Goal: Complete application form

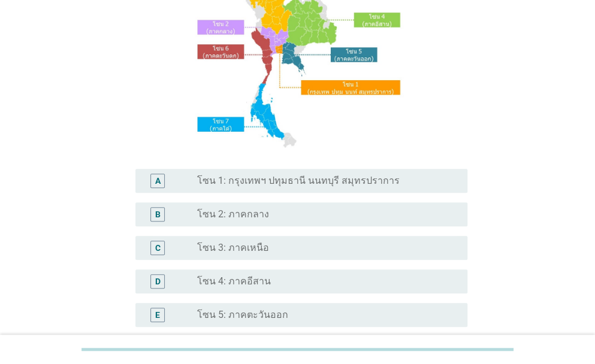
scroll to position [180, 0]
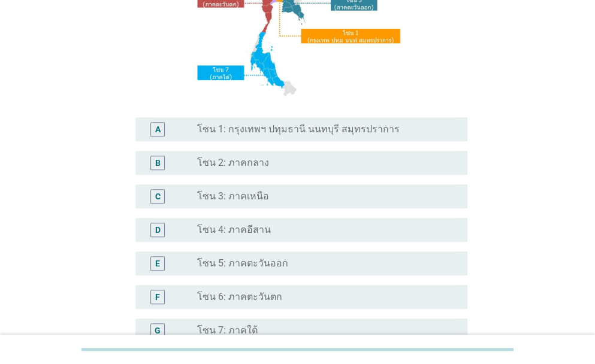
click at [261, 201] on label "โซน 3: ภาคเหนือ" at bounding box center [233, 196] width 72 height 12
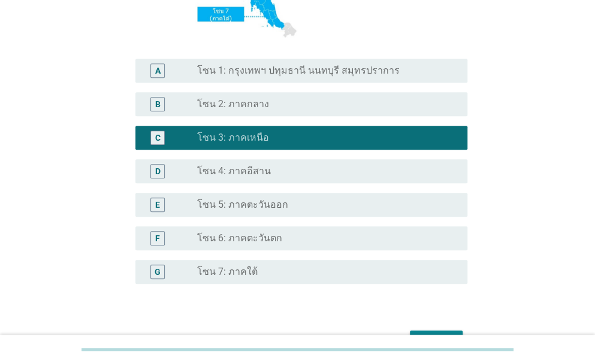
scroll to position [313, 0]
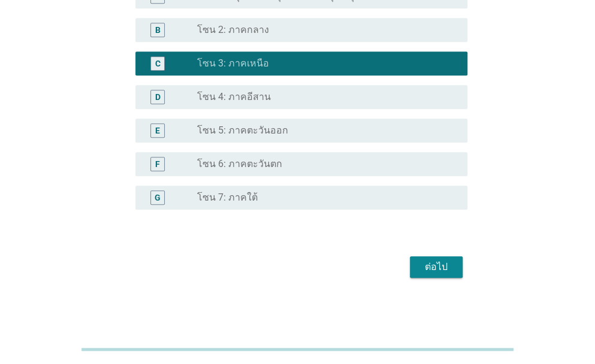
click at [442, 271] on div "ต่อไป" at bounding box center [436, 267] width 34 height 14
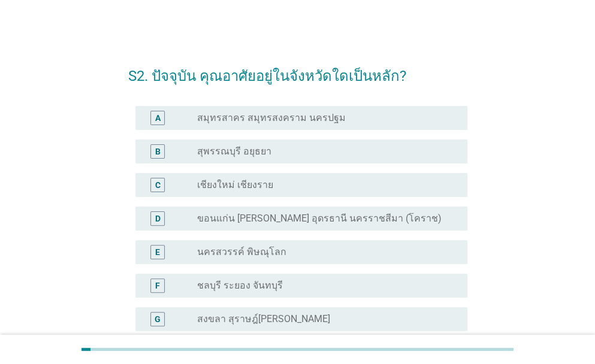
click at [271, 186] on div "radio_button_unchecked เชียงใหม่ เชียงราย" at bounding box center [322, 185] width 251 height 12
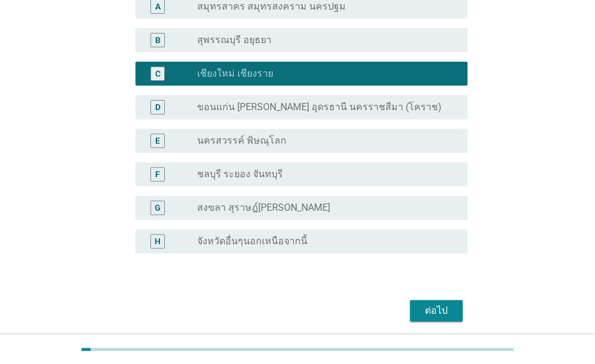
scroll to position [155, 0]
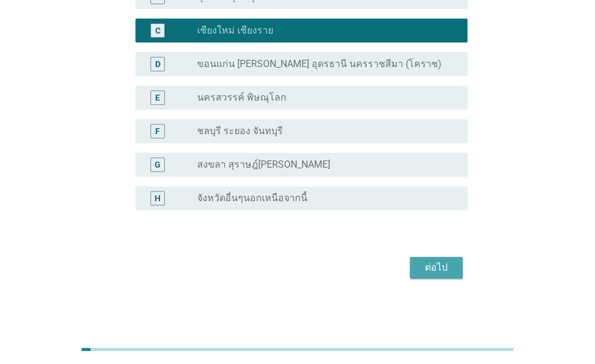
click at [438, 262] on div "ต่อไป" at bounding box center [436, 268] width 34 height 14
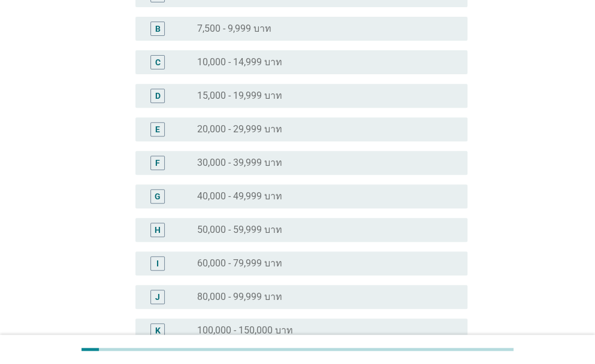
scroll to position [344, 0]
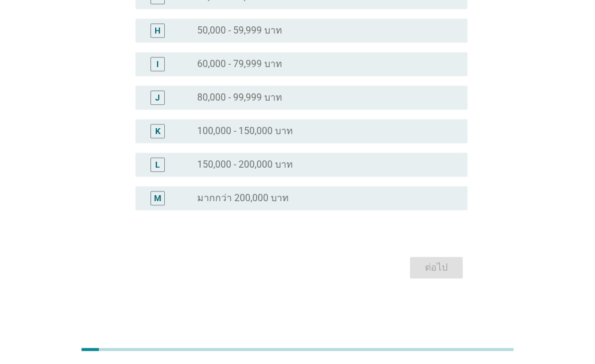
click at [274, 166] on label "150,000 - 200,000 บาท" at bounding box center [245, 165] width 96 height 12
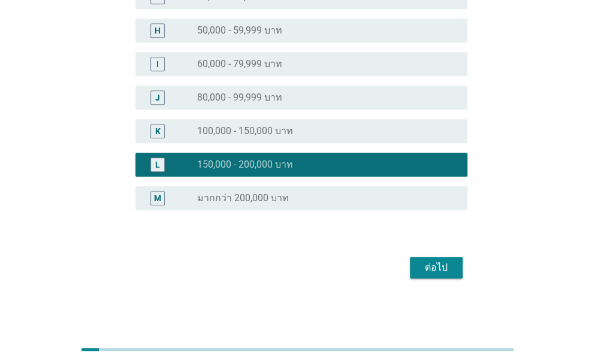
click at [296, 132] on div "radio_button_unchecked 100,000 - 150,000 บาท" at bounding box center [322, 131] width 251 height 12
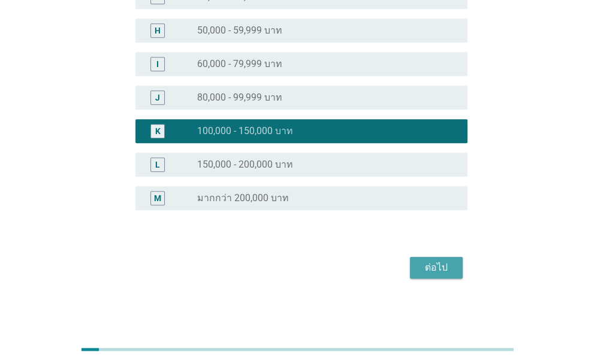
click at [432, 264] on div "ต่อไป" at bounding box center [436, 268] width 34 height 14
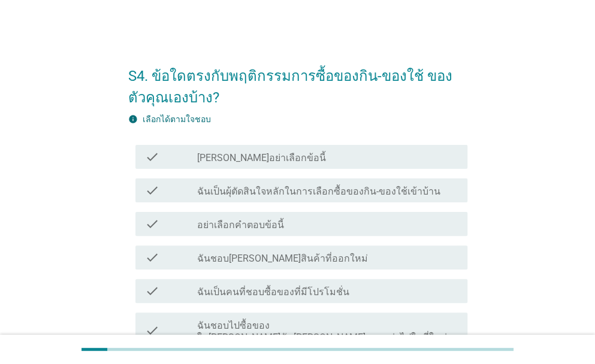
scroll to position [60, 0]
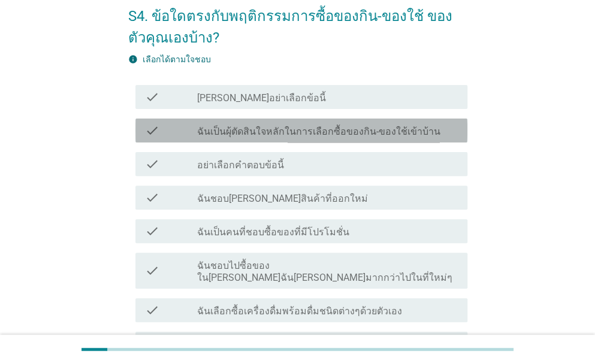
click at [290, 131] on label "ฉันเป็นผุ้ตัดสินใจหลักในการเลือกซื้อของกิน-ของใช้เข้าบ้าน" at bounding box center [318, 132] width 243 height 12
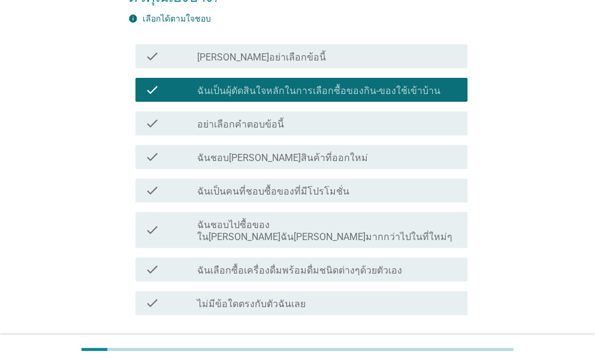
scroll to position [120, 0]
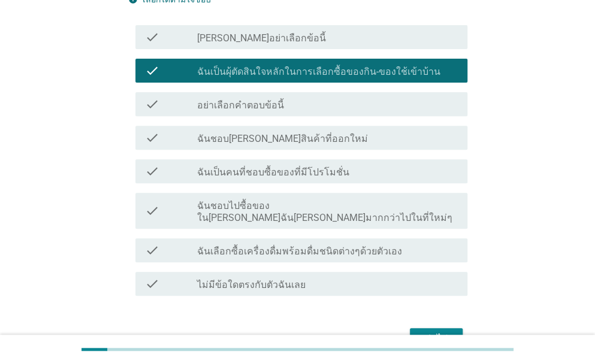
click at [305, 174] on label "ฉันเป็นคนที่ชอบซื้อของที่มีโปรโมชั่น" at bounding box center [273, 173] width 152 height 12
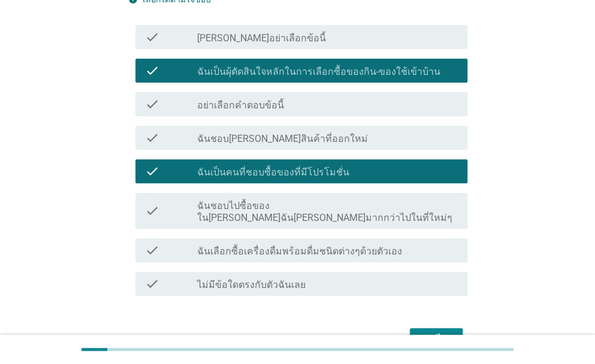
click at [332, 208] on label "ฉันชอบไปซื้อของใน[PERSON_NAME]ฉัน[PERSON_NAME]มากกว่าไปในที่ใหม่ๆ" at bounding box center [327, 212] width 261 height 24
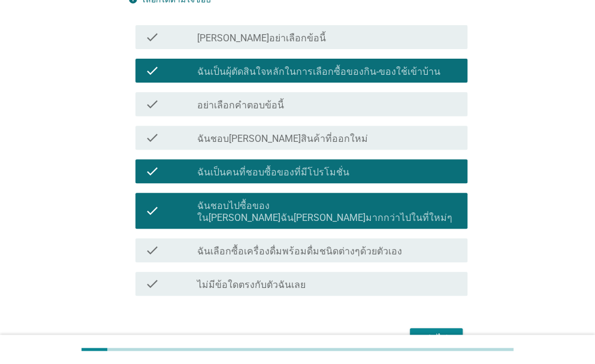
click at [368, 246] on label "ฉันเลือกซื้อเครื่องดื่มพร้อมดื่มชนิดต่างๆด้วยตัวเอง" at bounding box center [299, 252] width 205 height 12
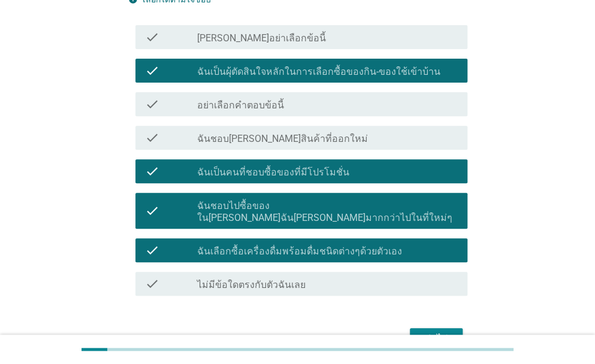
click at [438, 332] on div "ต่อไป" at bounding box center [436, 339] width 34 height 14
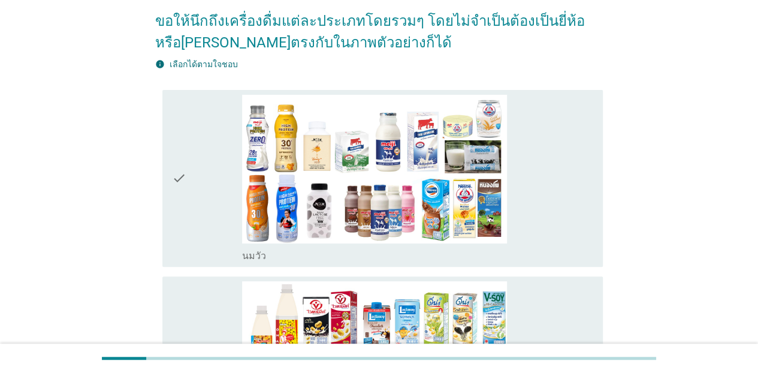
click at [208, 187] on div "check" at bounding box center [207, 179] width 70 height 168
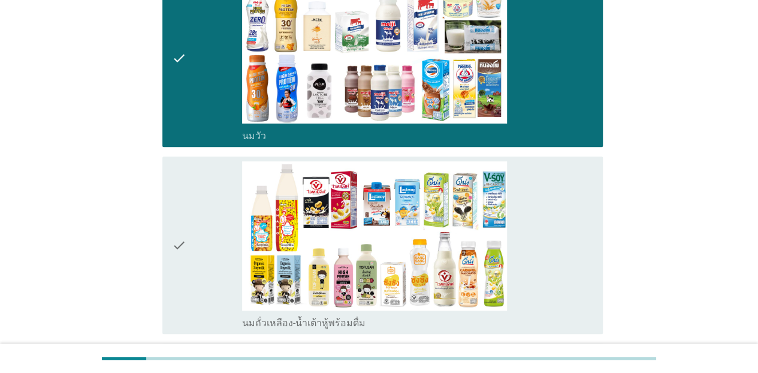
click at [218, 235] on div "check" at bounding box center [207, 245] width 70 height 168
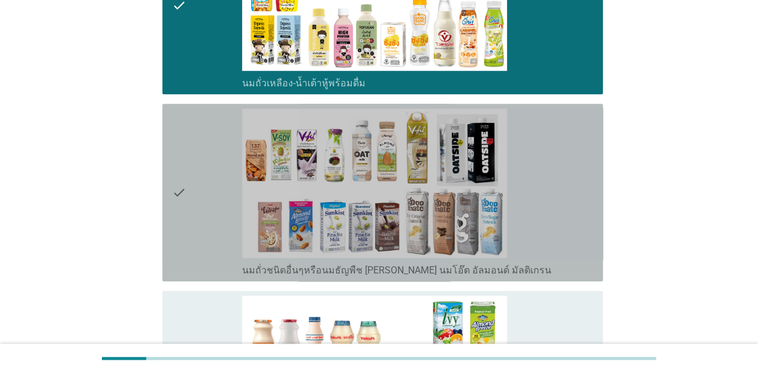
click at [201, 204] on div "check" at bounding box center [207, 192] width 70 height 168
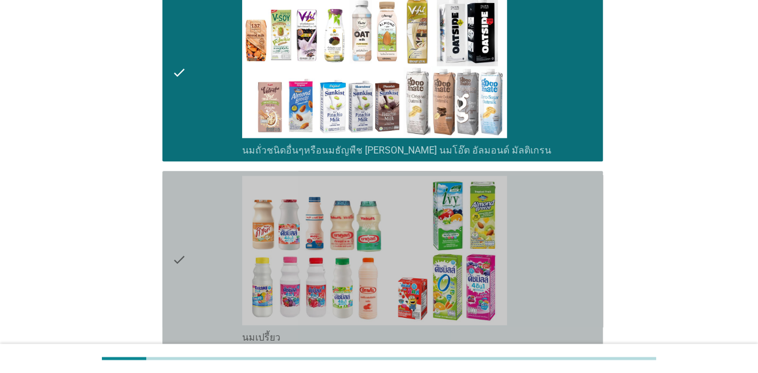
drag, startPoint x: 197, startPoint y: 202, endPoint x: 199, endPoint y: 214, distance: 12.7
click at [198, 204] on div "check" at bounding box center [207, 259] width 70 height 168
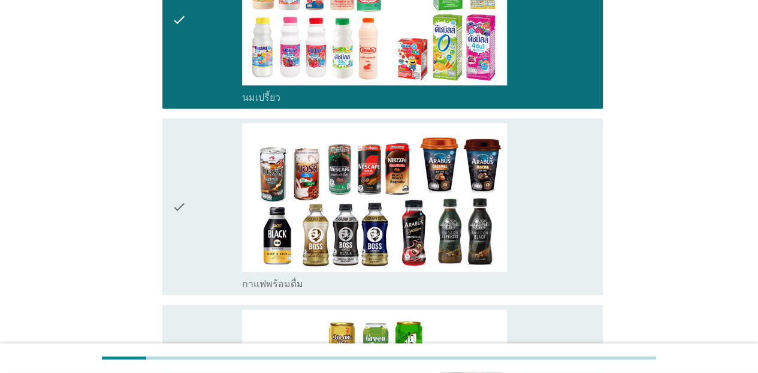
click at [198, 226] on div "check" at bounding box center [207, 207] width 70 height 168
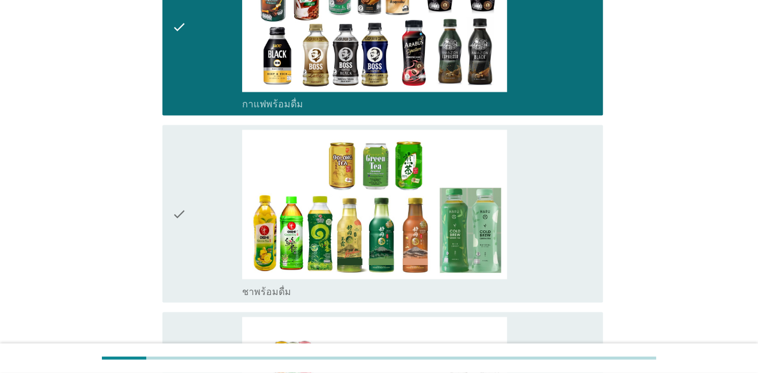
click at [198, 227] on div "check" at bounding box center [207, 213] width 70 height 168
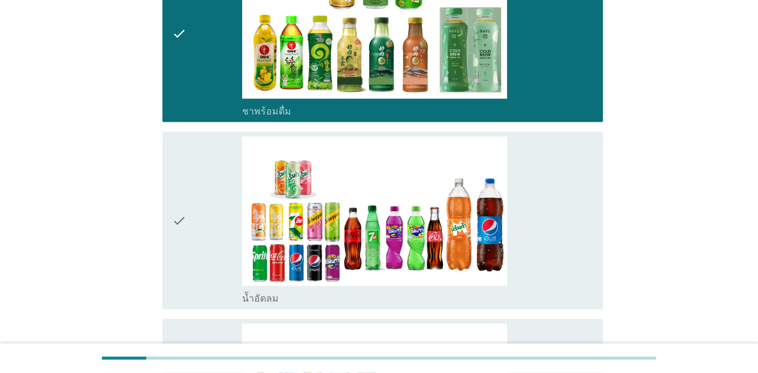
click at [198, 235] on div "check" at bounding box center [207, 221] width 70 height 168
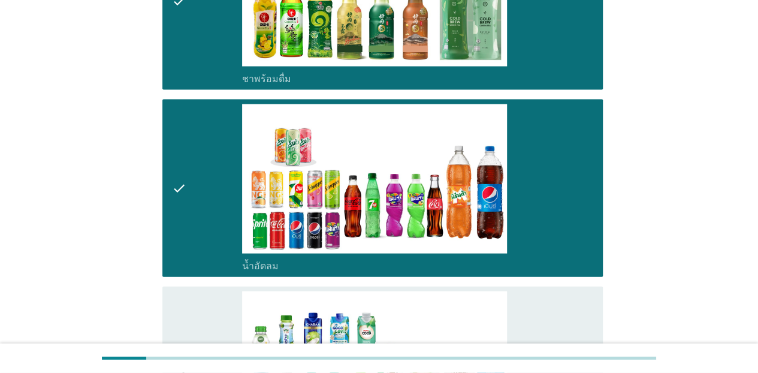
scroll to position [1437, 0]
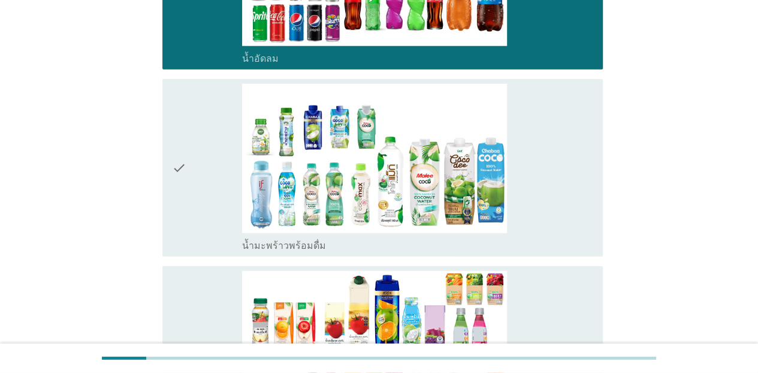
click at [198, 238] on div "check" at bounding box center [207, 168] width 70 height 168
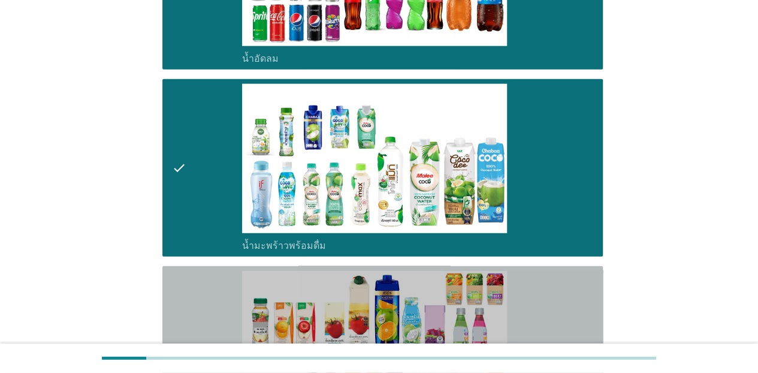
click at [201, 287] on div "check" at bounding box center [207, 355] width 70 height 168
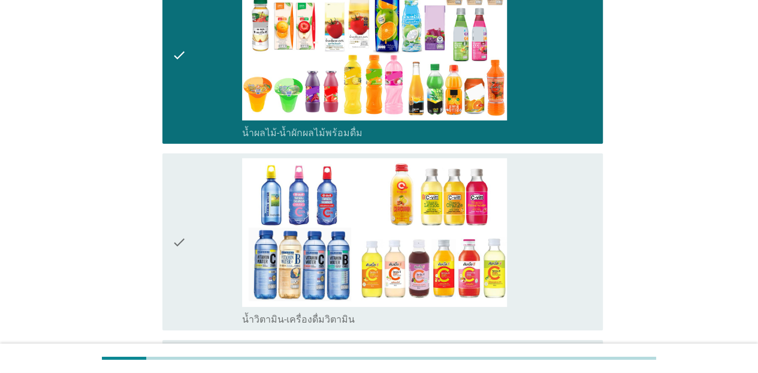
click at [198, 254] on div "check" at bounding box center [207, 242] width 70 height 168
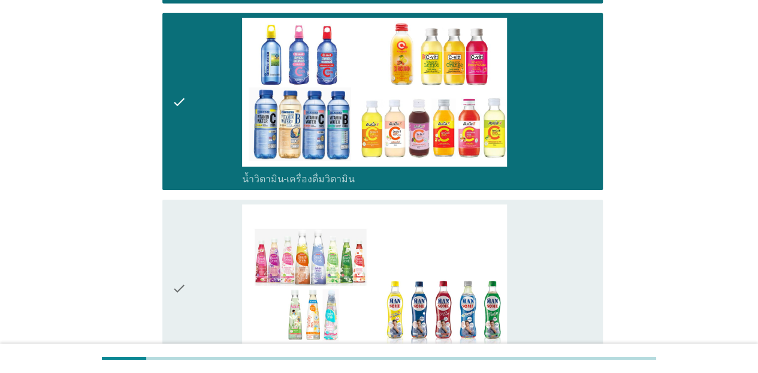
scroll to position [2036, 0]
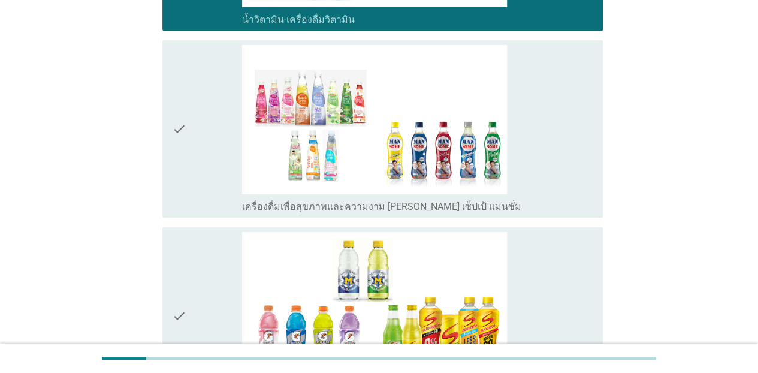
click at [214, 178] on div "check" at bounding box center [207, 129] width 70 height 168
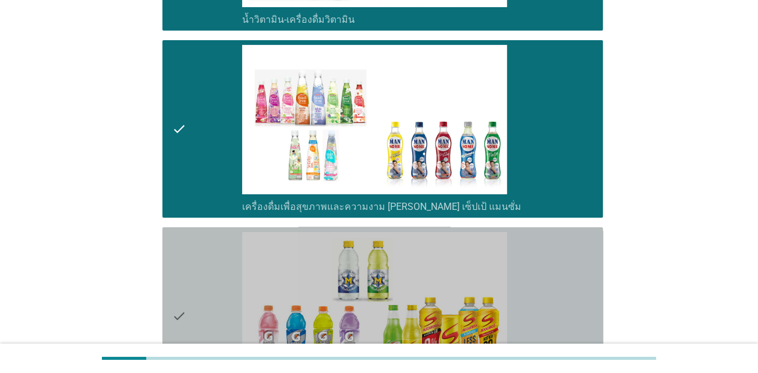
click at [210, 269] on div "check" at bounding box center [207, 316] width 70 height 168
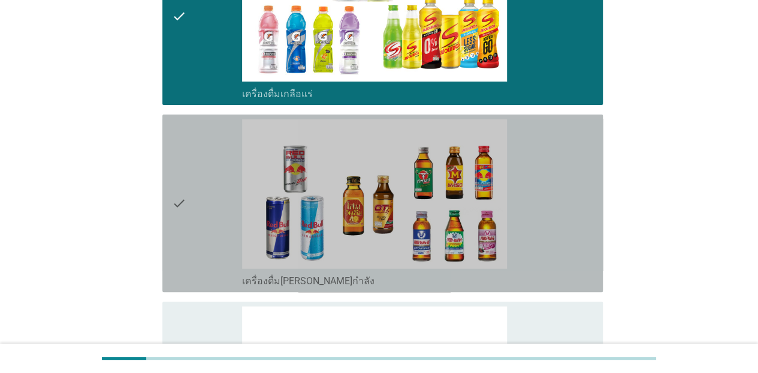
click at [207, 190] on div "check" at bounding box center [207, 203] width 70 height 168
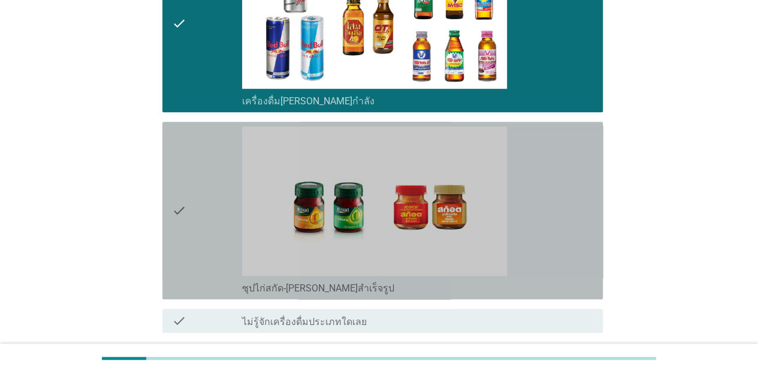
click at [195, 237] on div "check" at bounding box center [207, 210] width 70 height 168
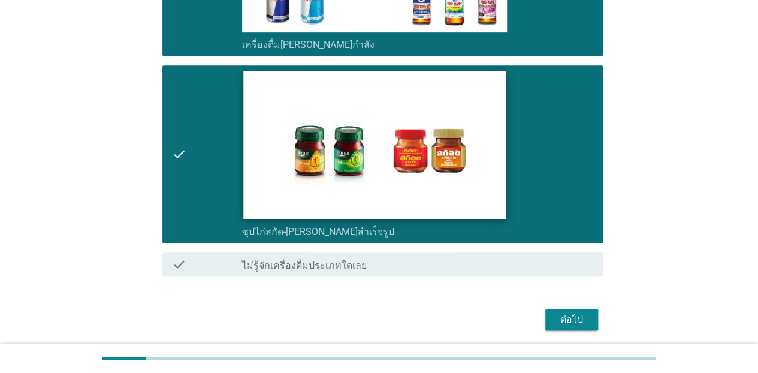
scroll to position [2612, 0]
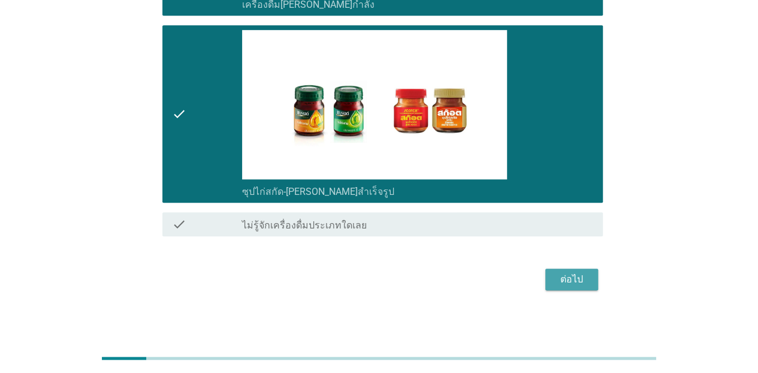
click at [583, 274] on div "ต่อไป" at bounding box center [572, 279] width 34 height 14
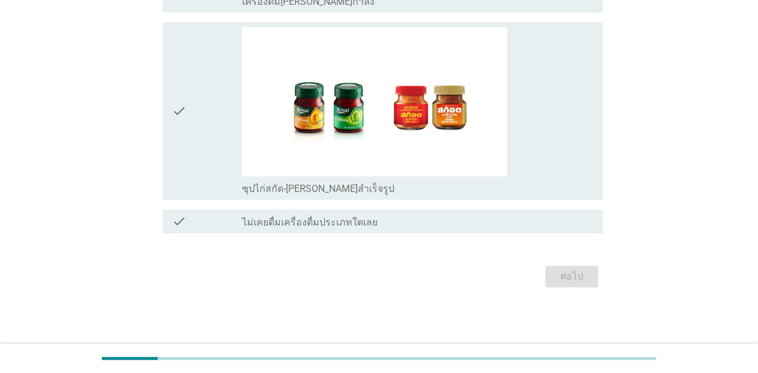
scroll to position [0, 0]
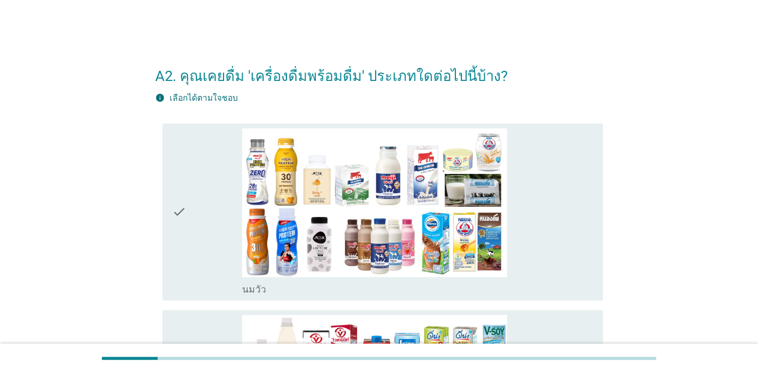
click at [172, 228] on icon "check" at bounding box center [179, 212] width 14 height 168
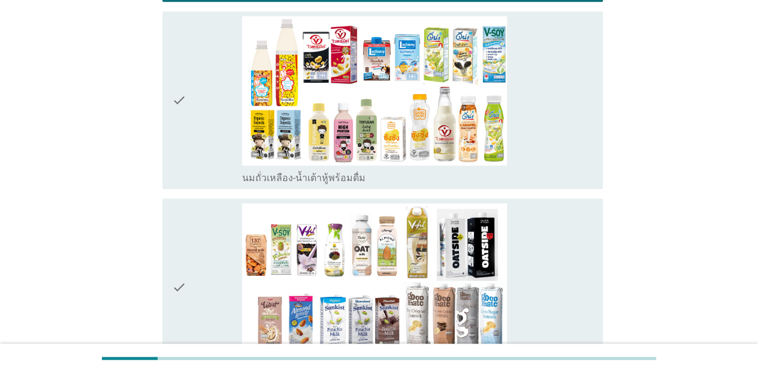
scroll to position [299, 0]
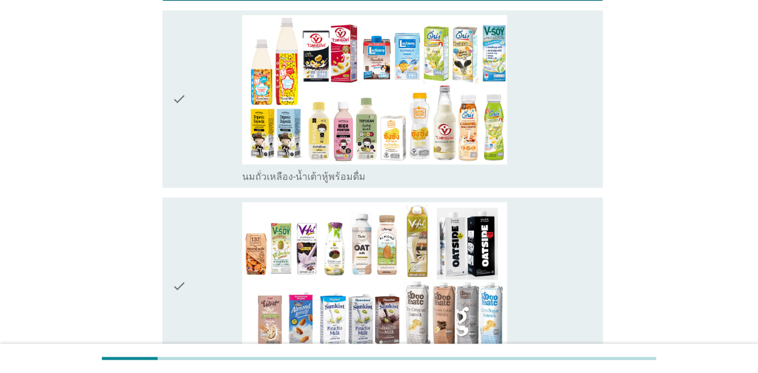
click at [188, 143] on div "check" at bounding box center [207, 99] width 70 height 168
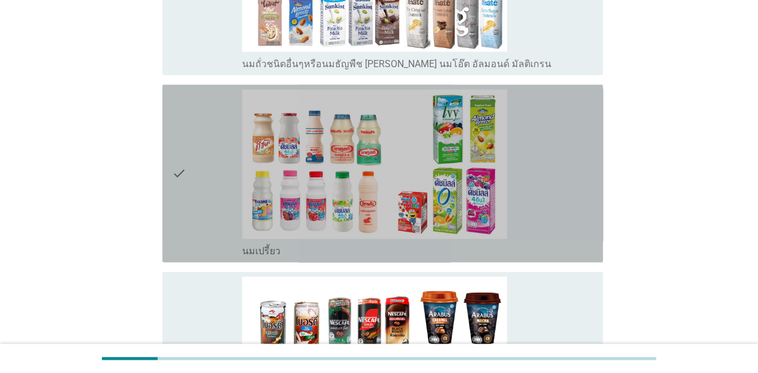
click at [193, 156] on div "check" at bounding box center [207, 173] width 70 height 168
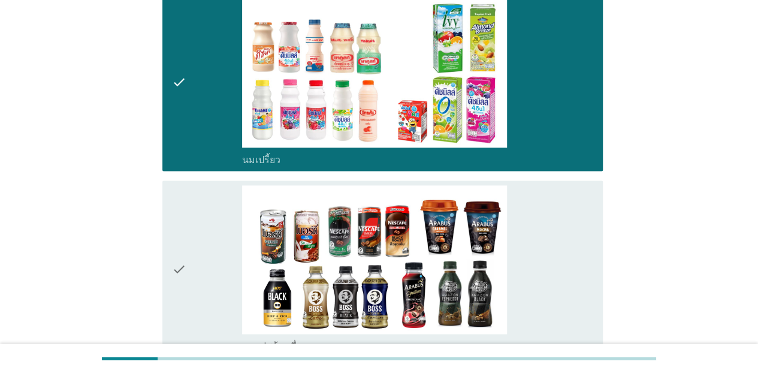
scroll to position [779, 0]
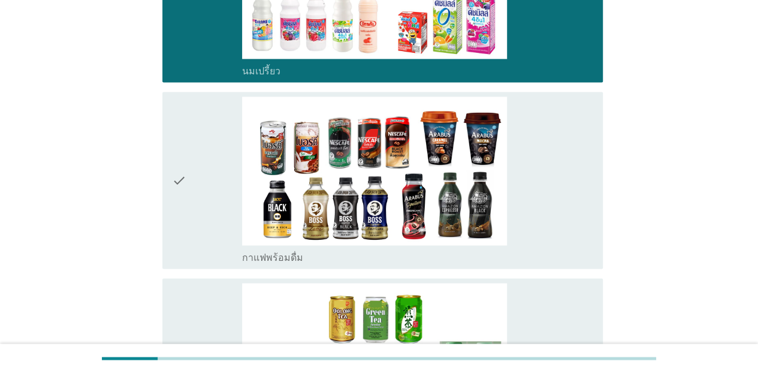
click at [202, 181] on div "check" at bounding box center [207, 180] width 70 height 168
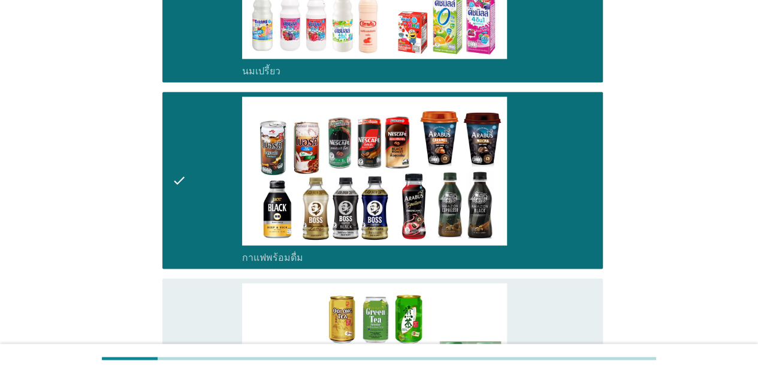
scroll to position [958, 0]
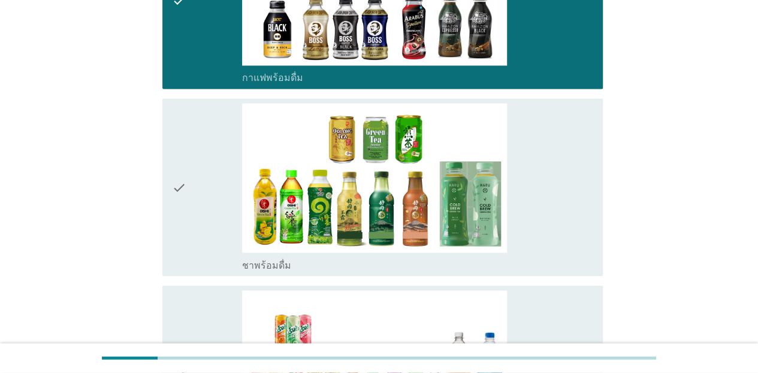
click at [195, 188] on div "check" at bounding box center [207, 187] width 70 height 168
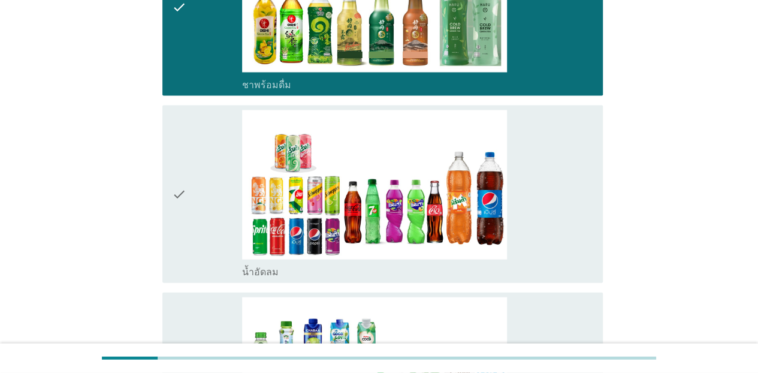
click at [199, 204] on div "check" at bounding box center [207, 194] width 70 height 168
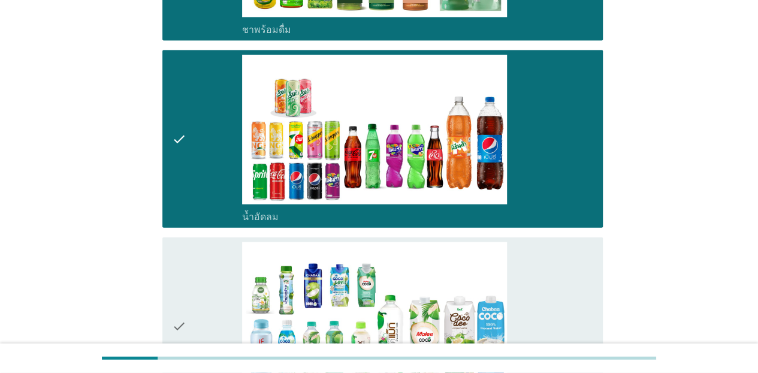
scroll to position [1378, 0]
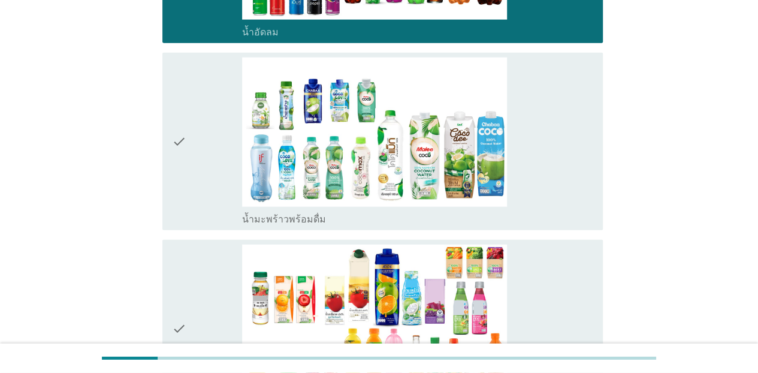
click at [204, 205] on div "check" at bounding box center [207, 141] width 70 height 168
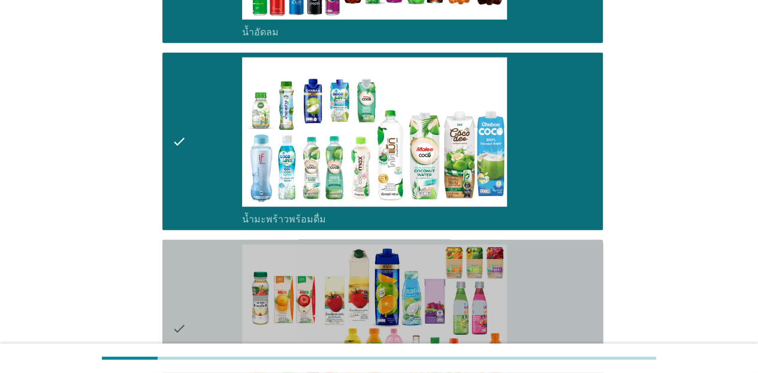
click at [198, 271] on div "check" at bounding box center [207, 328] width 70 height 168
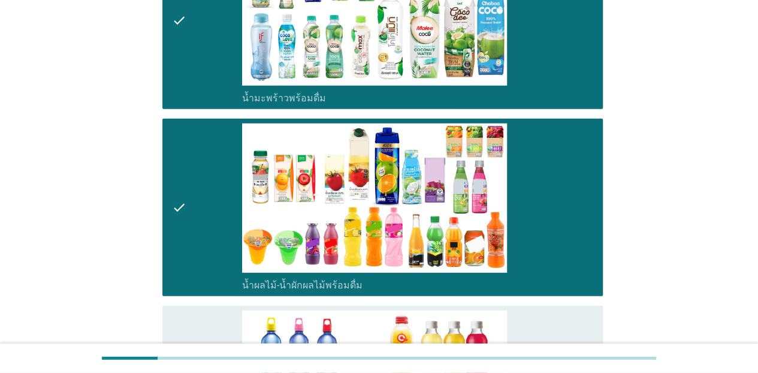
scroll to position [1677, 0]
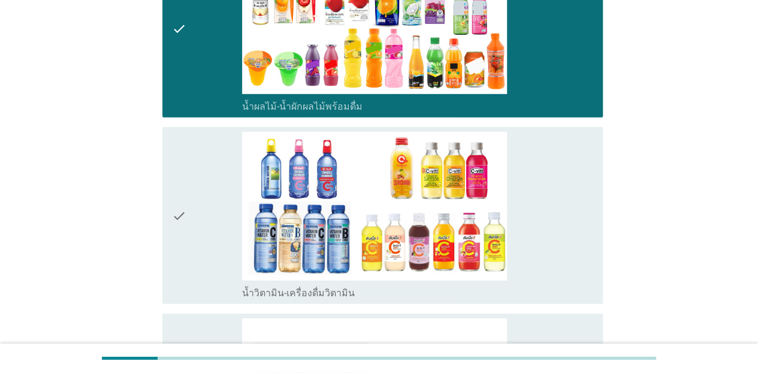
click at [187, 208] on div "check" at bounding box center [207, 216] width 70 height 168
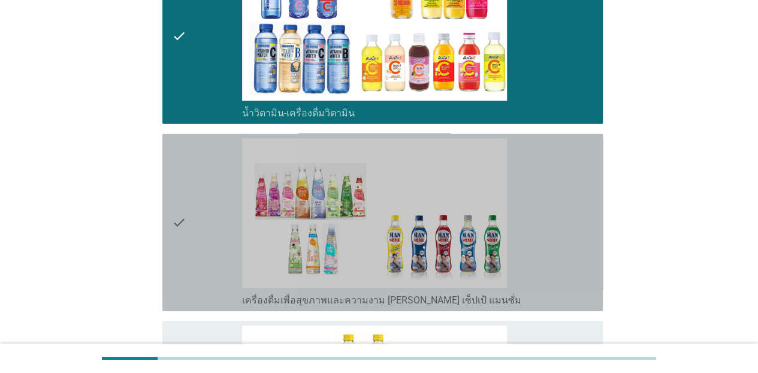
click at [190, 212] on div "check" at bounding box center [207, 222] width 70 height 168
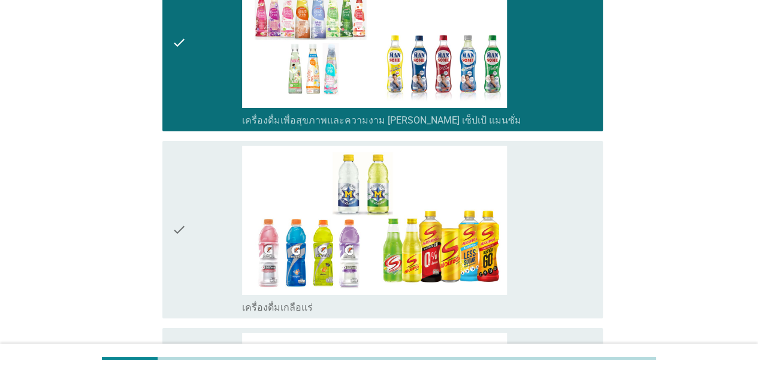
drag, startPoint x: 194, startPoint y: 217, endPoint x: 200, endPoint y: 225, distance: 9.8
click at [195, 218] on div "check" at bounding box center [207, 230] width 70 height 168
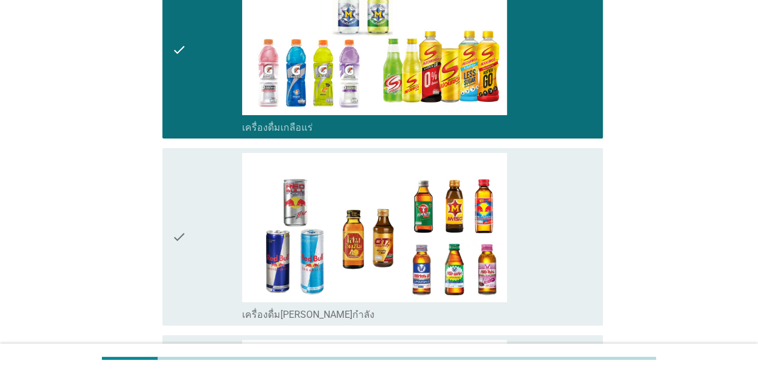
click at [199, 225] on div "check" at bounding box center [207, 237] width 70 height 168
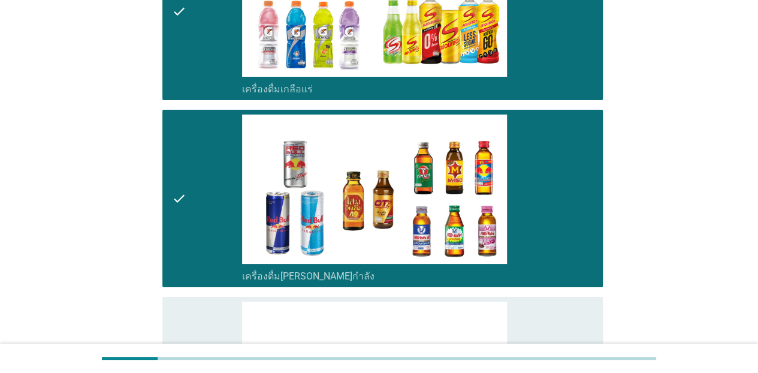
scroll to position [2456, 0]
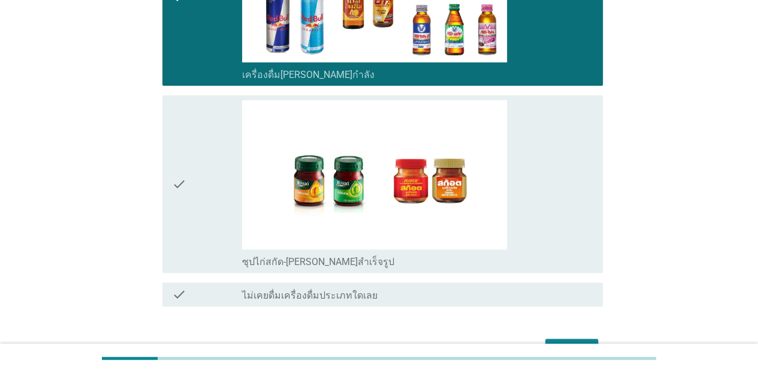
click at [196, 205] on div "check" at bounding box center [207, 184] width 70 height 168
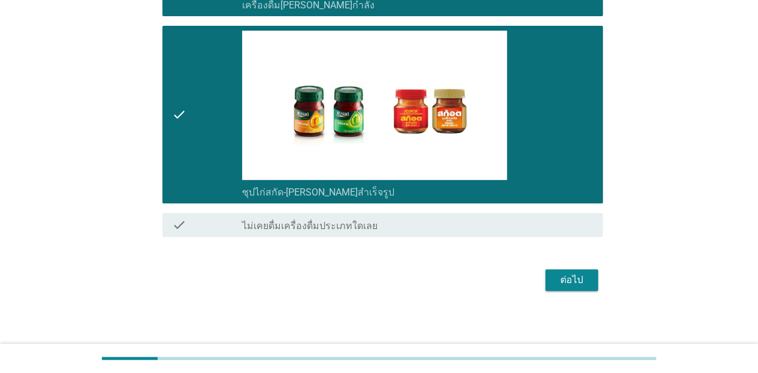
scroll to position [2526, 0]
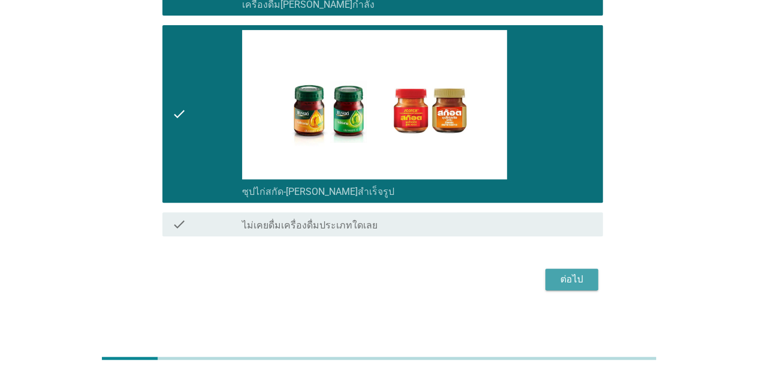
click at [582, 283] on div "ต่อไป" at bounding box center [572, 279] width 34 height 14
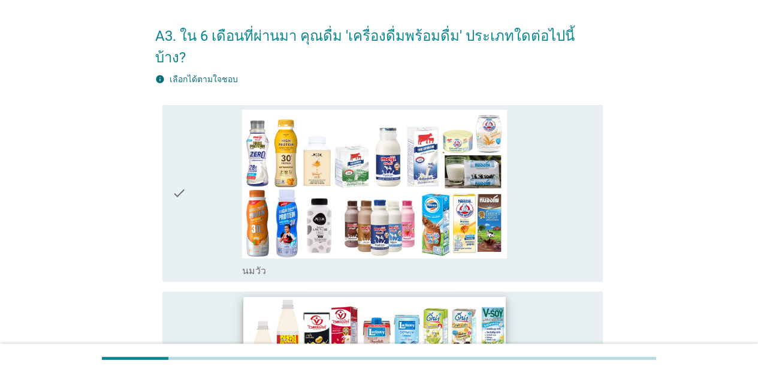
scroll to position [0, 0]
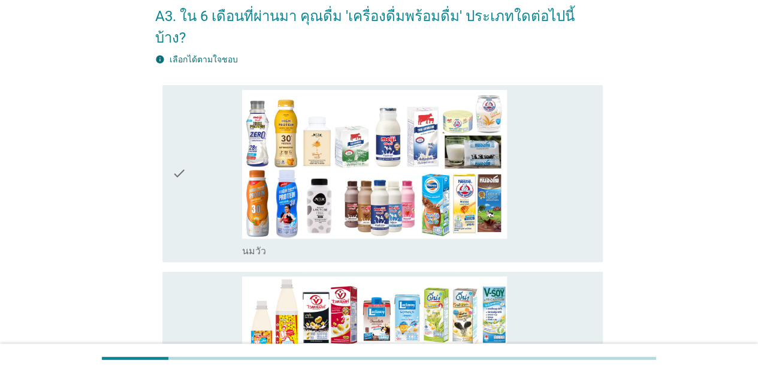
click at [202, 164] on div "check" at bounding box center [207, 174] width 70 height 168
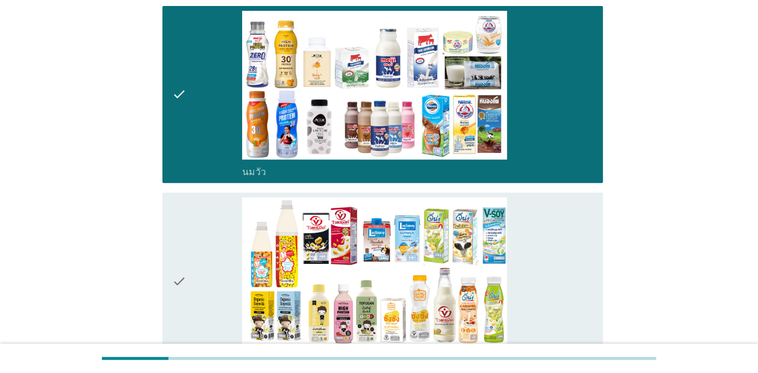
scroll to position [240, 0]
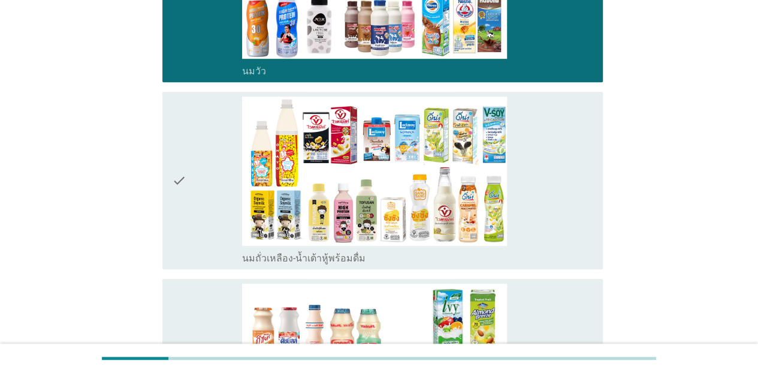
click at [202, 236] on div "check" at bounding box center [207, 180] width 70 height 168
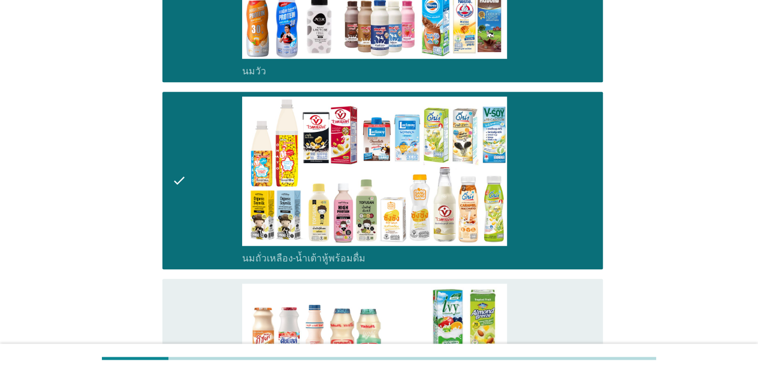
click at [196, 296] on div "check" at bounding box center [207, 367] width 70 height 168
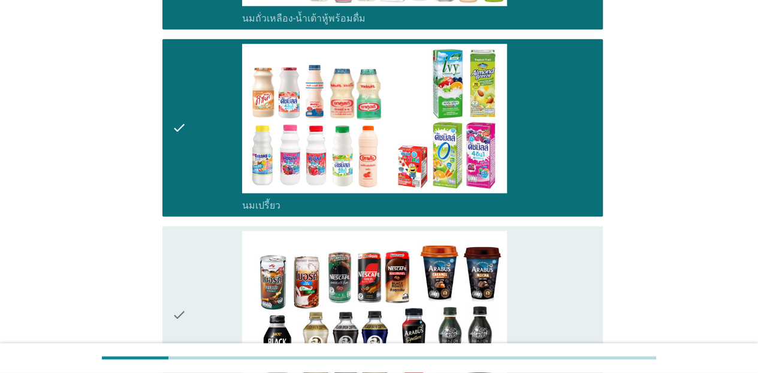
click at [186, 248] on div "check" at bounding box center [207, 315] width 70 height 168
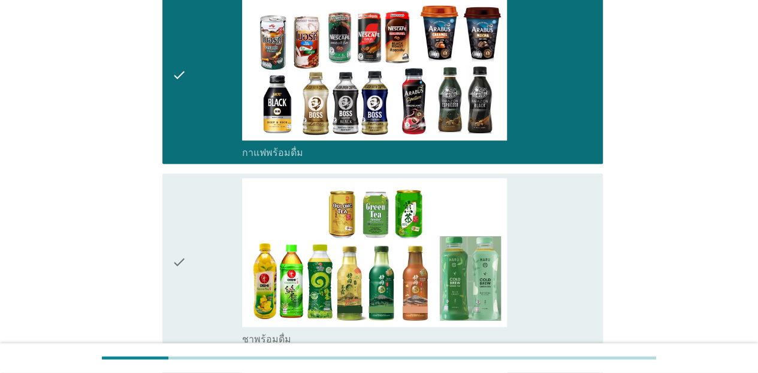
click at [189, 259] on div "check" at bounding box center [207, 262] width 70 height 168
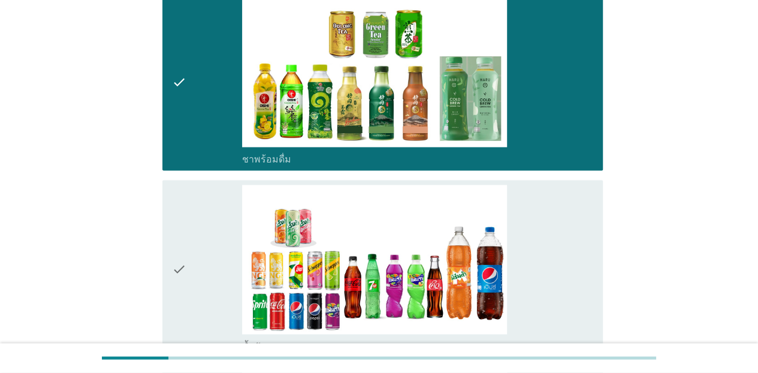
click at [187, 263] on div "check" at bounding box center [207, 268] width 70 height 168
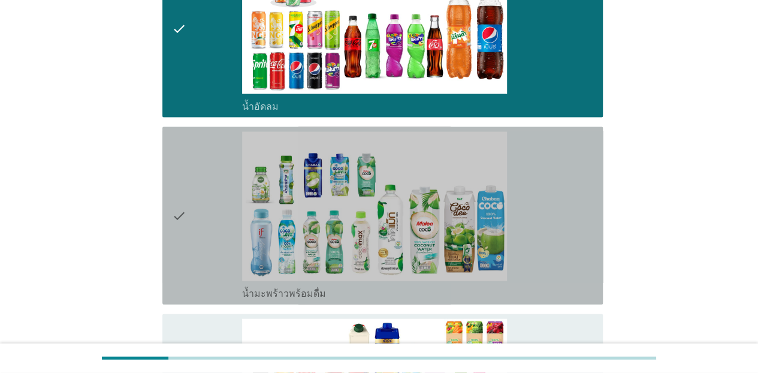
click at [190, 253] on div "check" at bounding box center [207, 216] width 70 height 168
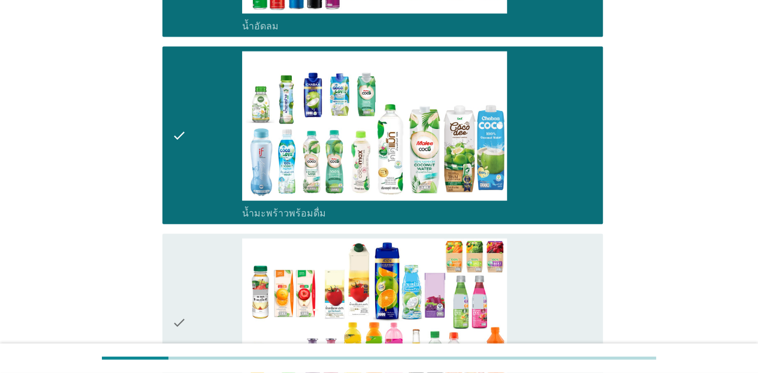
scroll to position [1318, 0]
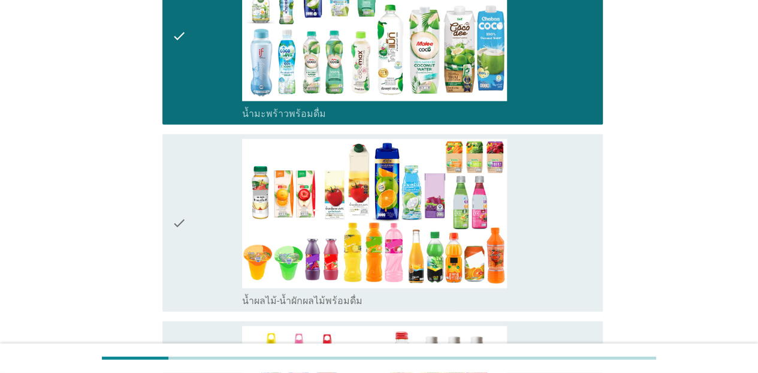
click at [192, 255] on div "check" at bounding box center [207, 223] width 70 height 168
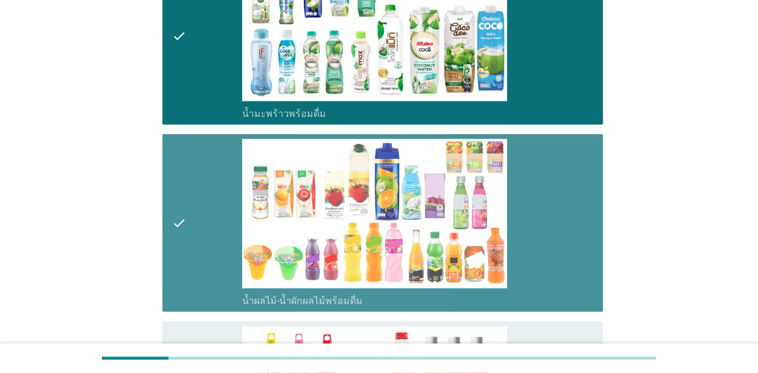
click at [191, 255] on div "check" at bounding box center [207, 223] width 70 height 168
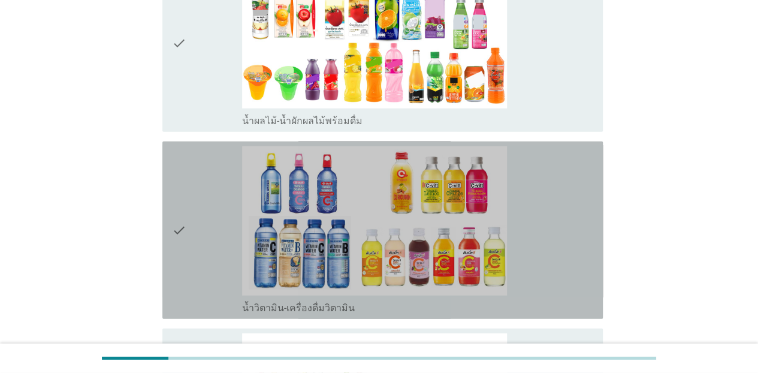
click at [188, 255] on div "check" at bounding box center [207, 230] width 70 height 168
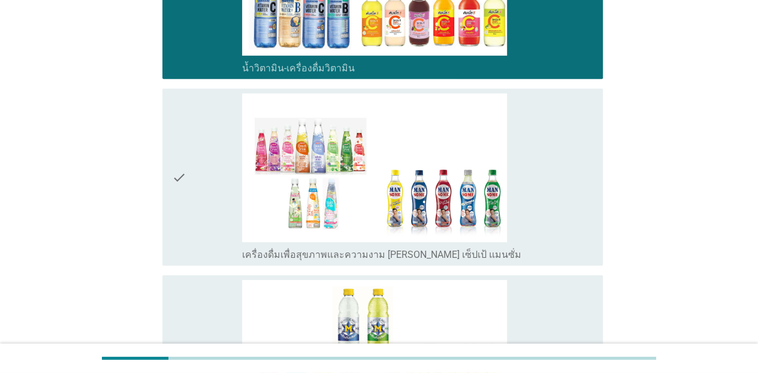
drag, startPoint x: 191, startPoint y: 187, endPoint x: 196, endPoint y: 204, distance: 16.9
click at [192, 187] on div "check" at bounding box center [207, 177] width 70 height 168
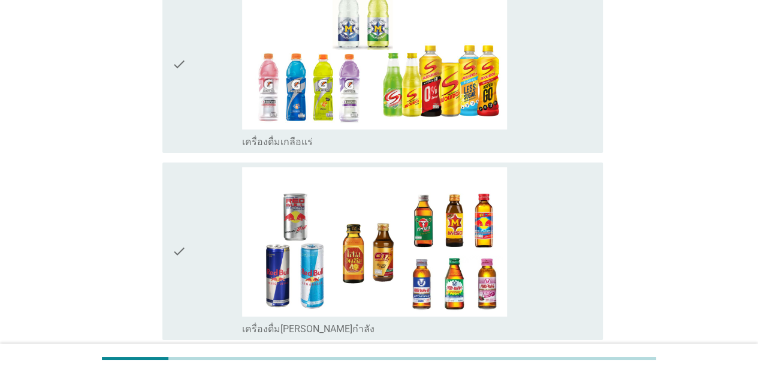
click at [189, 230] on div "check" at bounding box center [207, 251] width 70 height 168
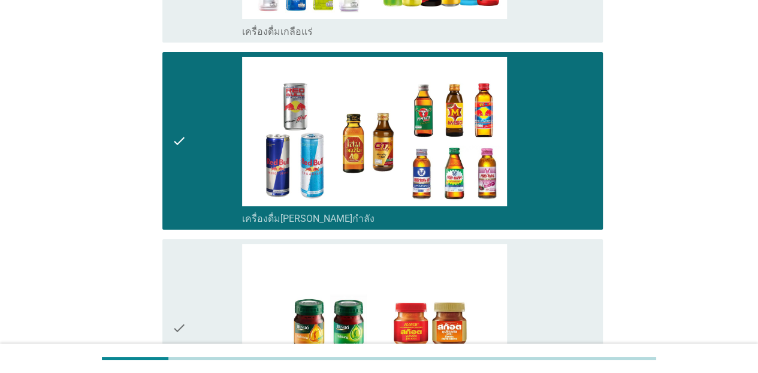
scroll to position [2216, 0]
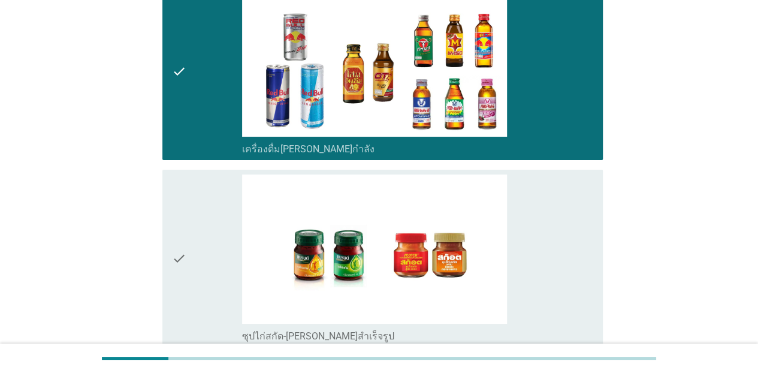
drag, startPoint x: 160, startPoint y: 257, endPoint x: 168, endPoint y: 249, distance: 11.4
click at [161, 257] on div "check check_box ซุปไก่สกัด-[PERSON_NAME]สำเร็จรูป" at bounding box center [378, 258] width 447 height 187
click at [205, 93] on div "check" at bounding box center [207, 71] width 70 height 168
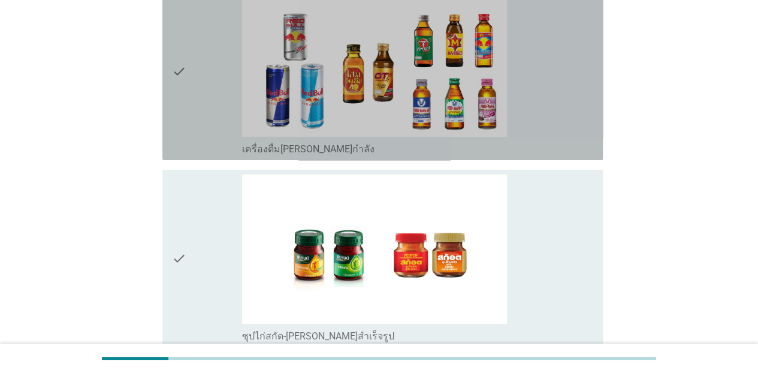
click at [207, 214] on div "check" at bounding box center [207, 258] width 70 height 168
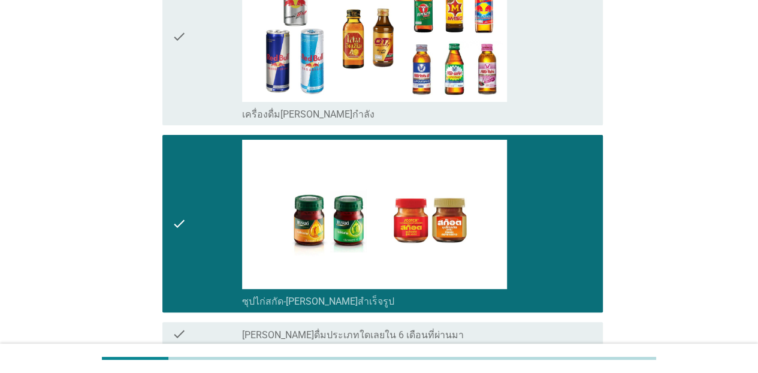
scroll to position [2340, 0]
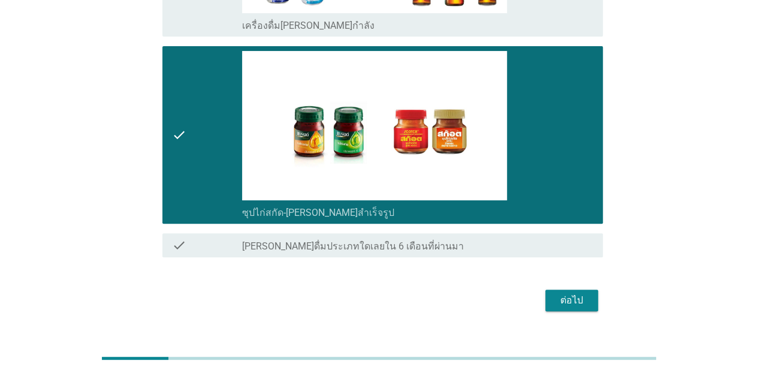
click at [593, 289] on button "ต่อไป" at bounding box center [571, 300] width 53 height 22
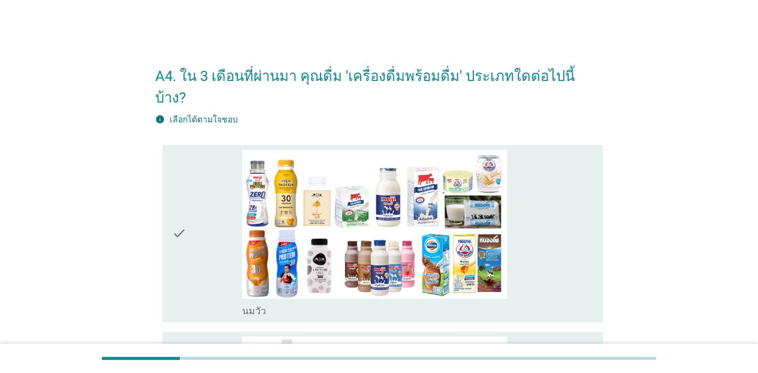
scroll to position [60, 0]
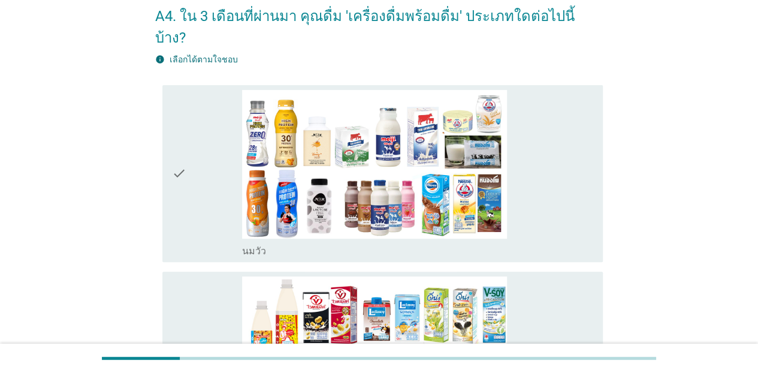
click at [202, 165] on div "check" at bounding box center [207, 174] width 70 height 168
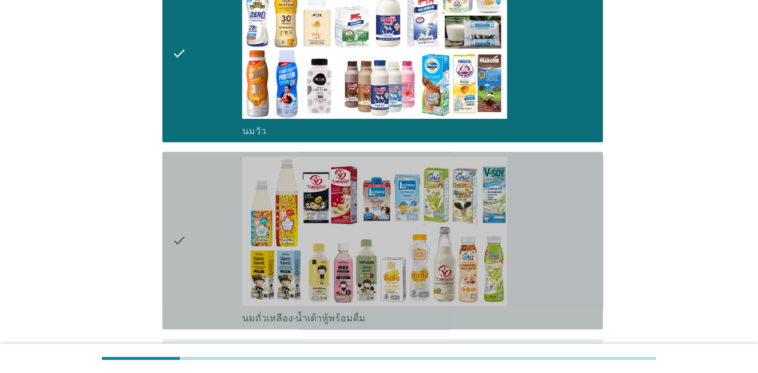
click at [194, 236] on div "check" at bounding box center [207, 240] width 70 height 168
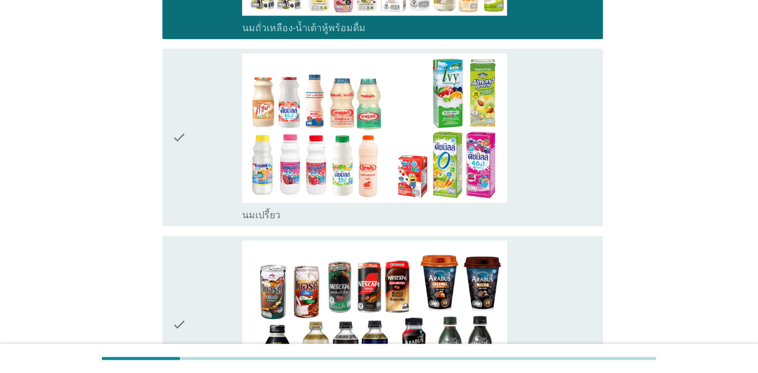
scroll to position [539, 0]
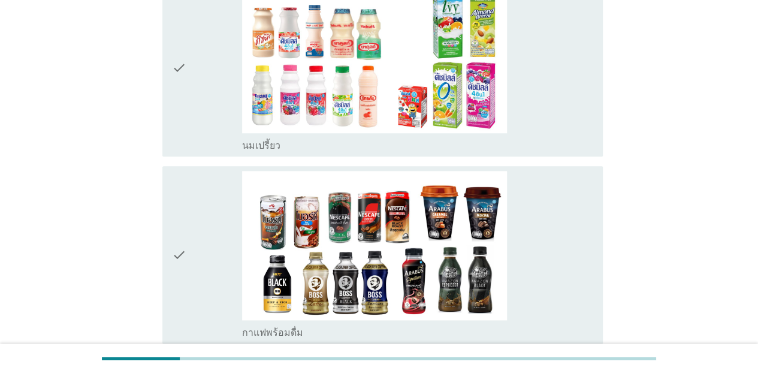
click at [196, 83] on div "check" at bounding box center [207, 68] width 70 height 168
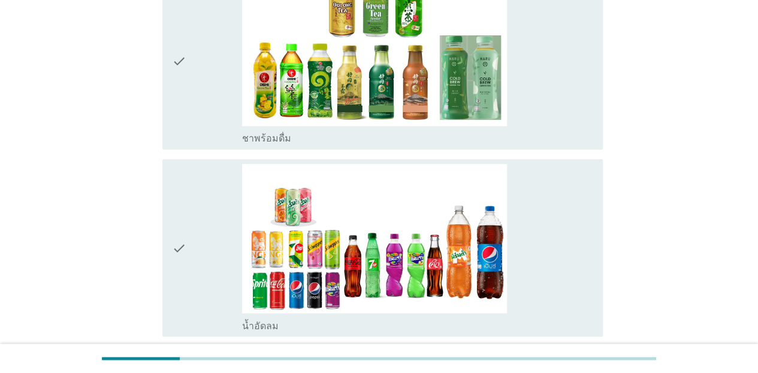
scroll to position [958, 0]
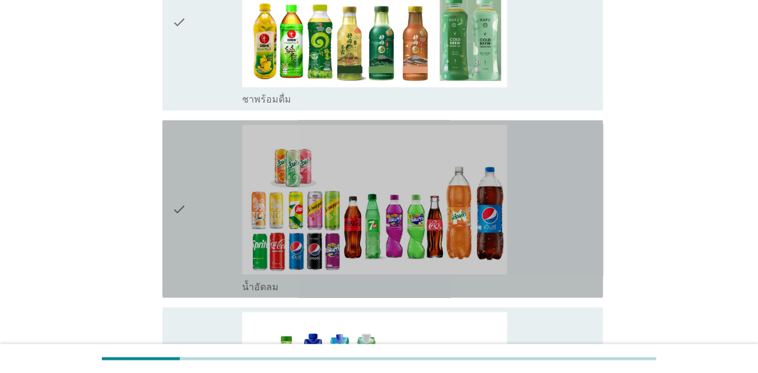
drag, startPoint x: 202, startPoint y: 198, endPoint x: 207, endPoint y: 220, distance: 22.7
click at [202, 198] on div "check" at bounding box center [207, 209] width 70 height 168
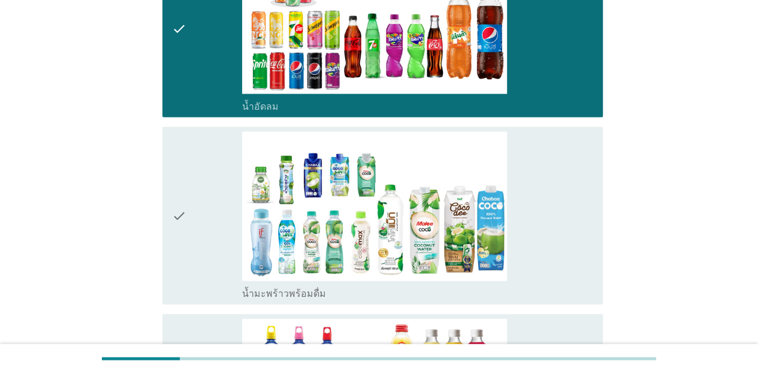
click at [194, 187] on div "check" at bounding box center [207, 216] width 70 height 168
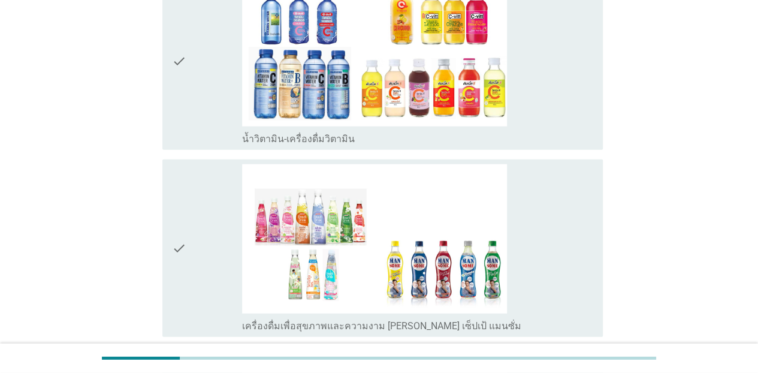
scroll to position [1497, 0]
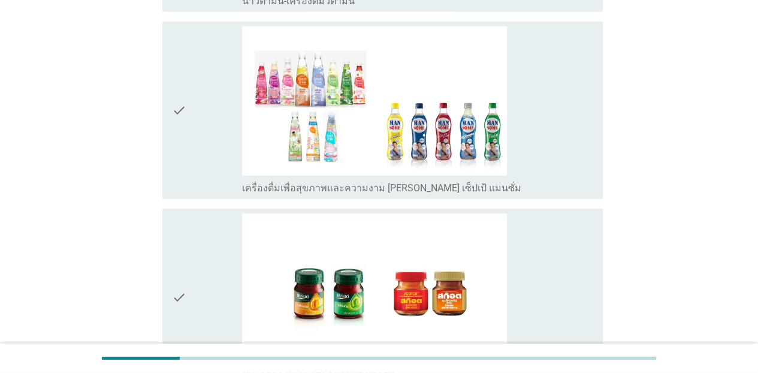
click at [181, 124] on icon "check" at bounding box center [179, 110] width 14 height 168
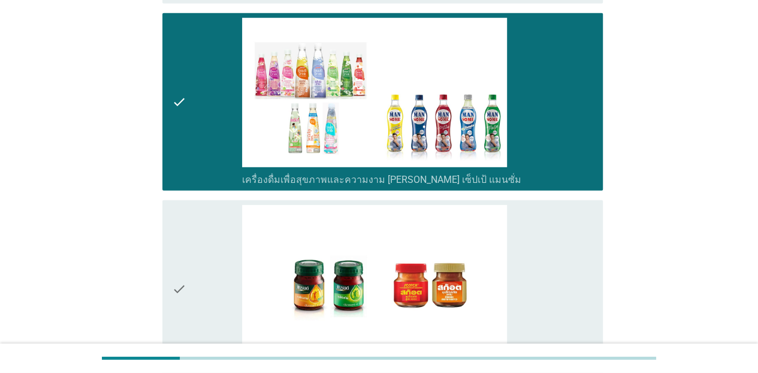
scroll to position [1779, 0]
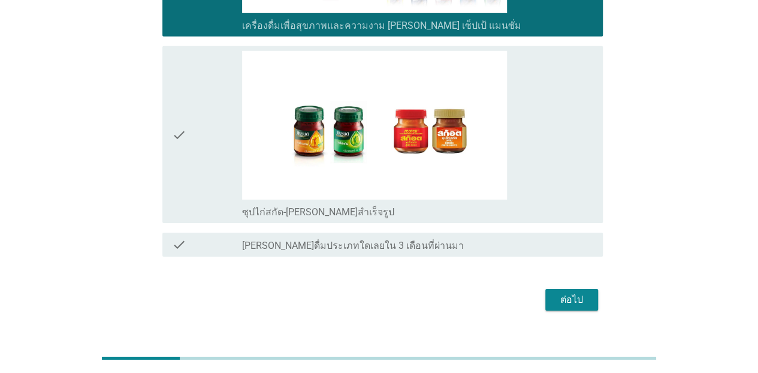
click at [190, 119] on div "check" at bounding box center [207, 135] width 70 height 168
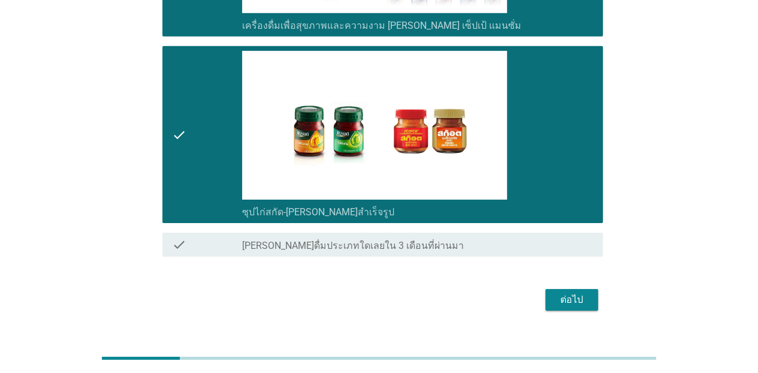
click at [585, 292] on div "ต่อไป" at bounding box center [572, 299] width 34 height 14
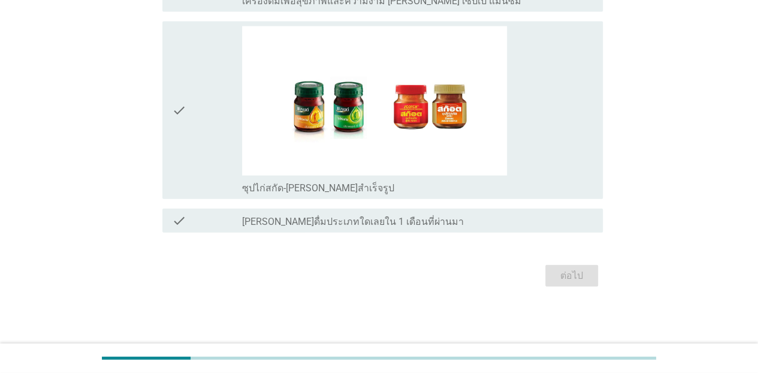
scroll to position [0, 0]
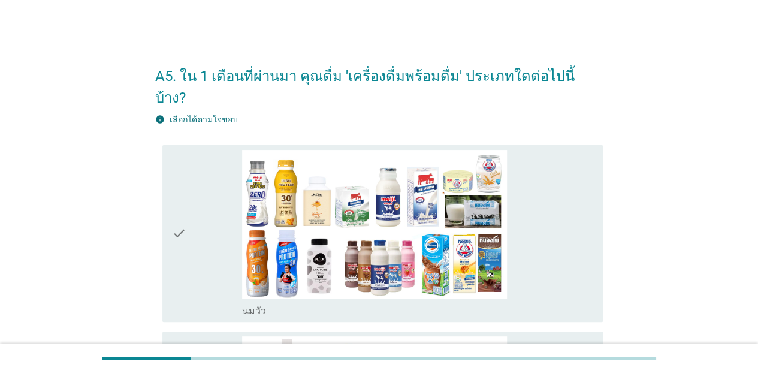
click at [202, 206] on div "check" at bounding box center [207, 234] width 70 height 168
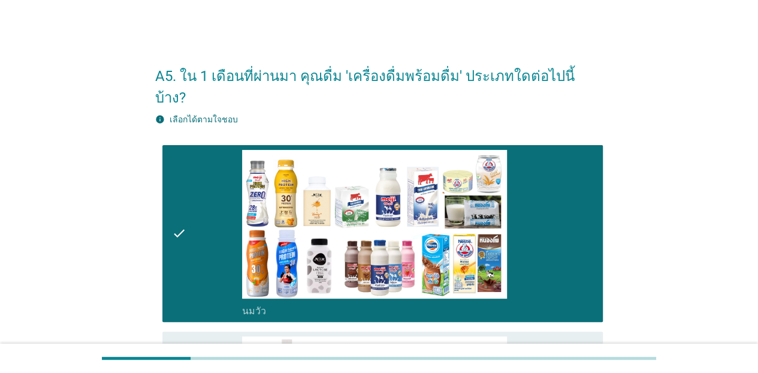
scroll to position [240, 0]
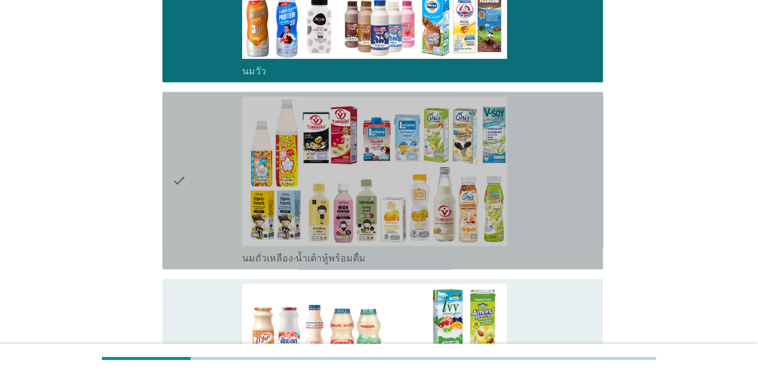
click at [205, 180] on div "check" at bounding box center [207, 180] width 70 height 168
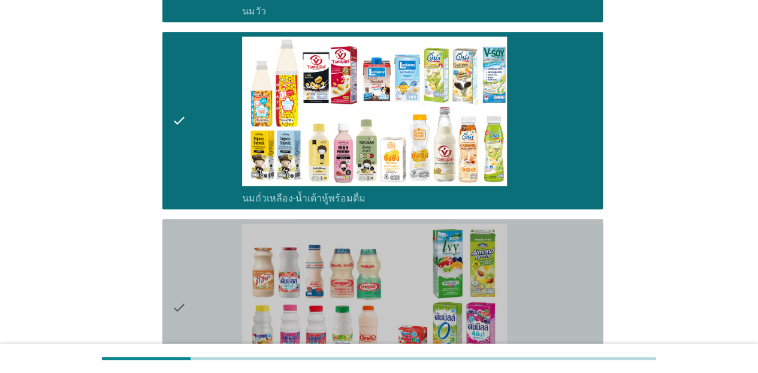
click at [220, 277] on div "check" at bounding box center [207, 307] width 70 height 168
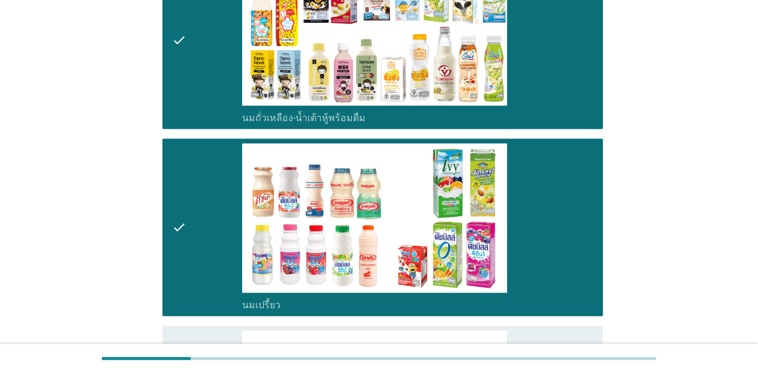
scroll to position [479, 0]
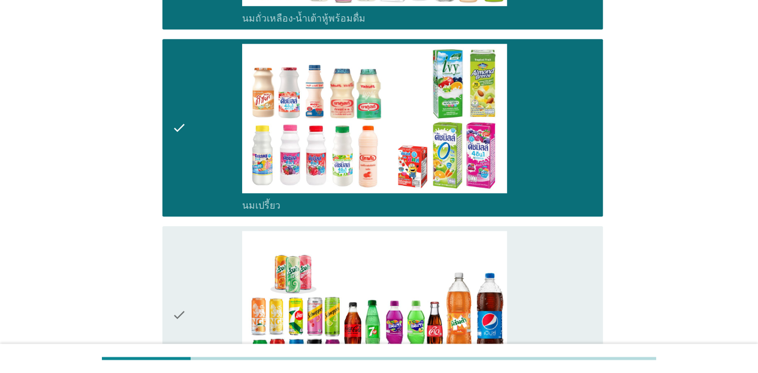
click at [218, 149] on div "check" at bounding box center [207, 128] width 70 height 168
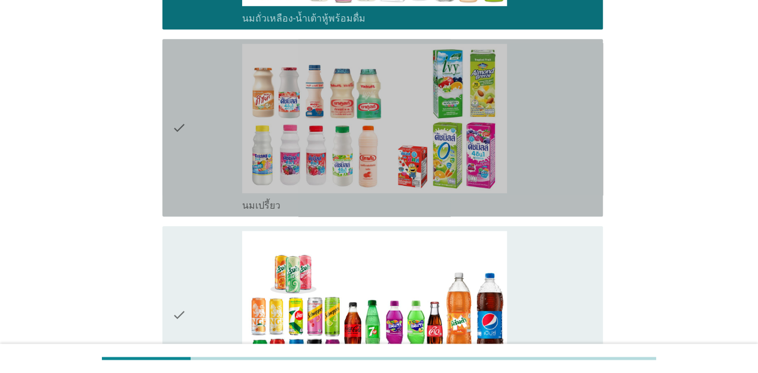
click at [204, 295] on div "check" at bounding box center [207, 315] width 70 height 168
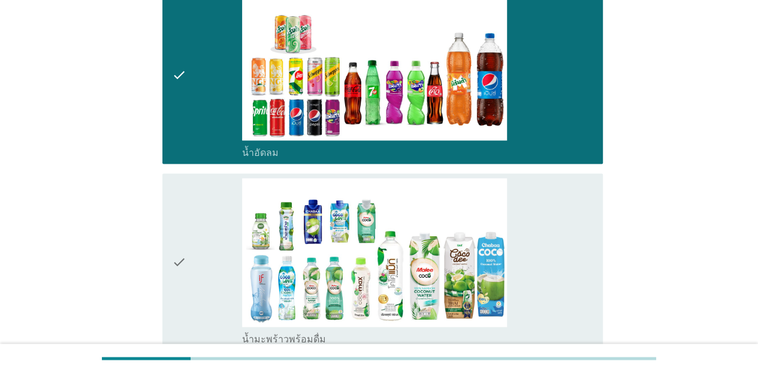
click at [204, 261] on div "check" at bounding box center [207, 262] width 70 height 168
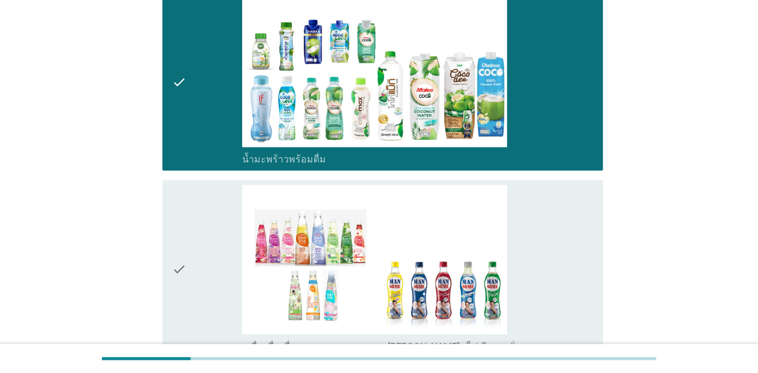
click at [203, 256] on div "check" at bounding box center [207, 268] width 70 height 168
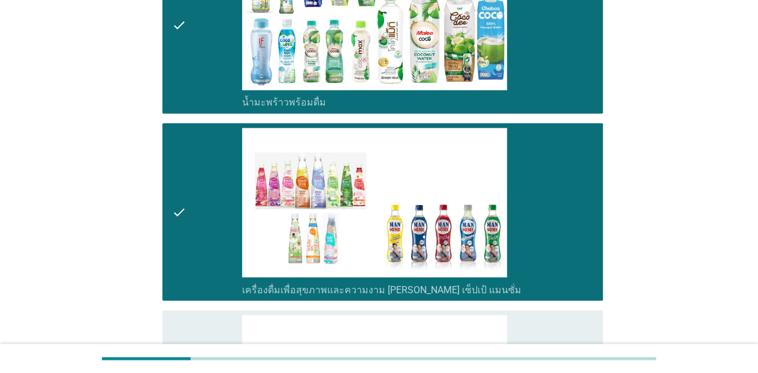
scroll to position [1138, 0]
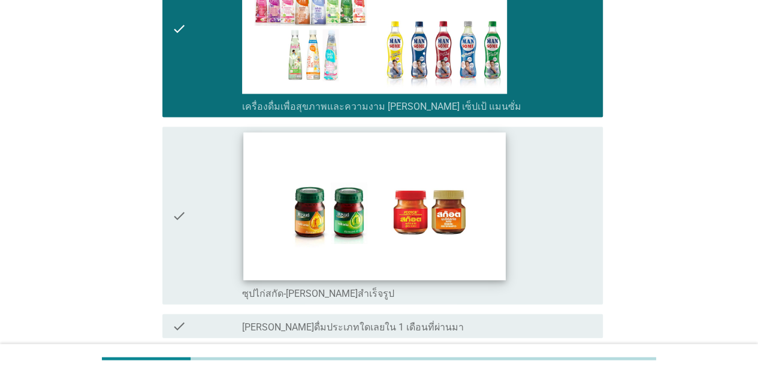
drag, startPoint x: 207, startPoint y: 235, endPoint x: 251, endPoint y: 253, distance: 47.3
click at [207, 235] on div "check" at bounding box center [207, 216] width 70 height 168
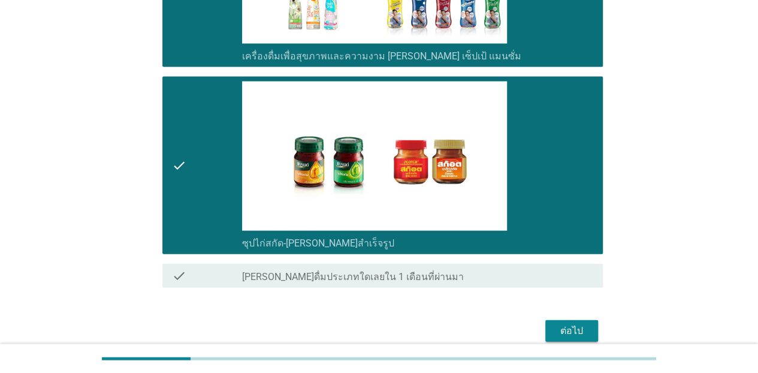
scroll to position [1220, 0]
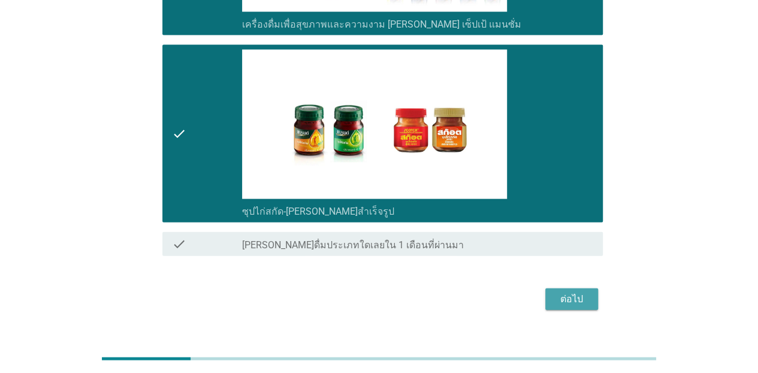
click at [567, 288] on button "ต่อไป" at bounding box center [571, 299] width 53 height 22
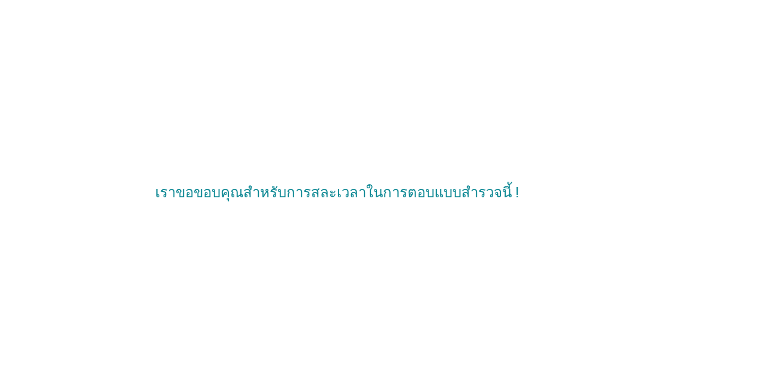
scroll to position [0, 0]
